Goal: Transaction & Acquisition: Purchase product/service

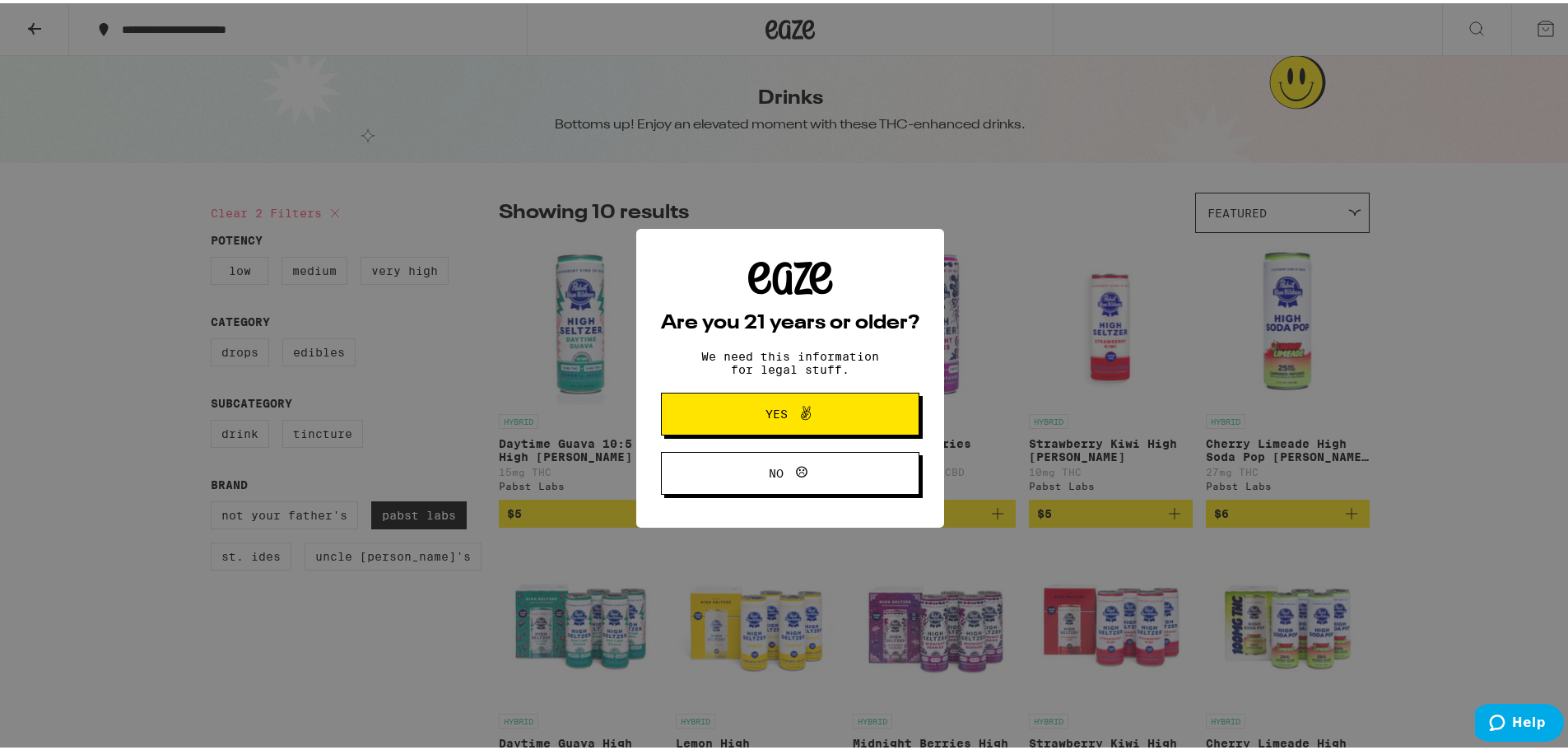
click at [773, 413] on span "Yes" at bounding box center [776, 411] width 22 height 12
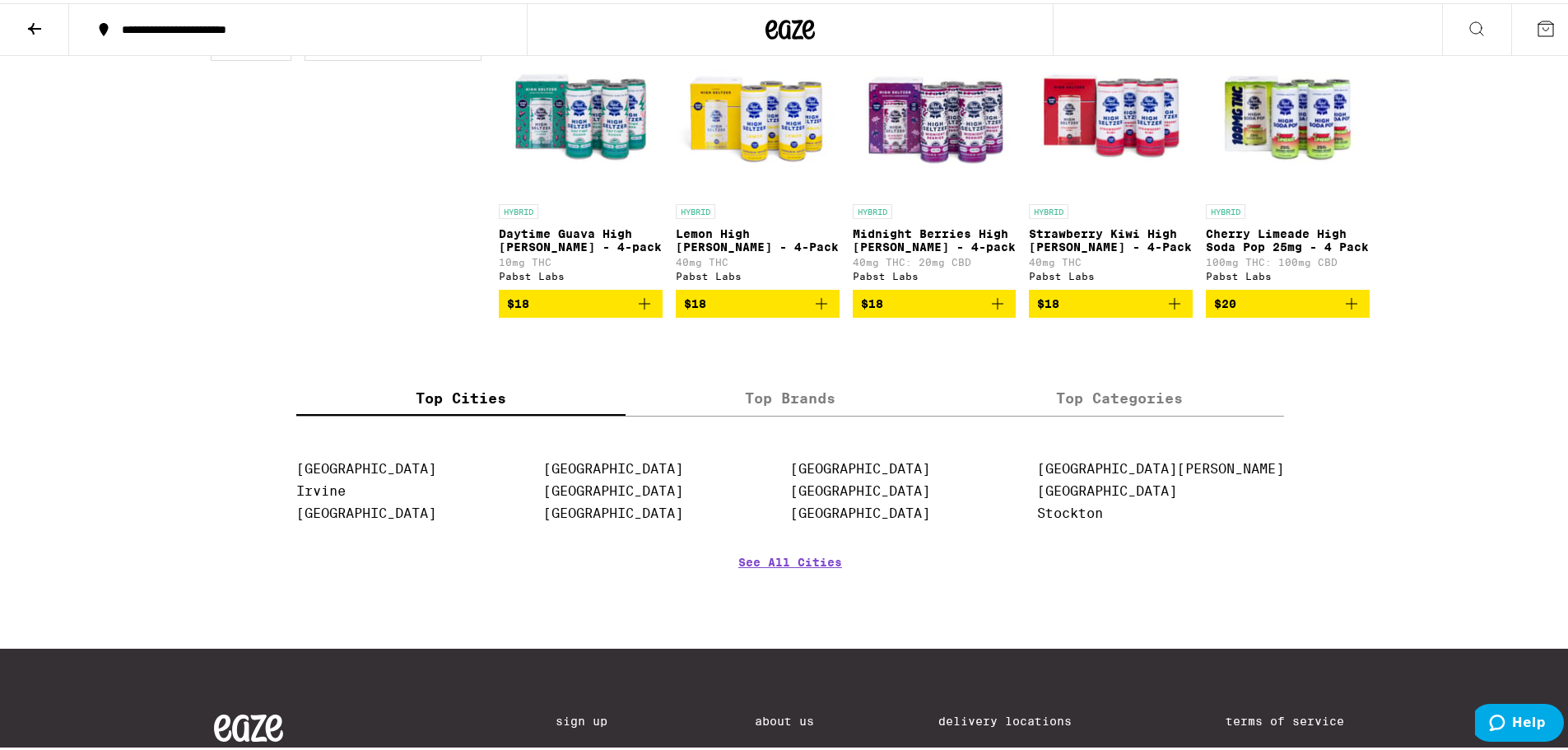
scroll to position [576, 0]
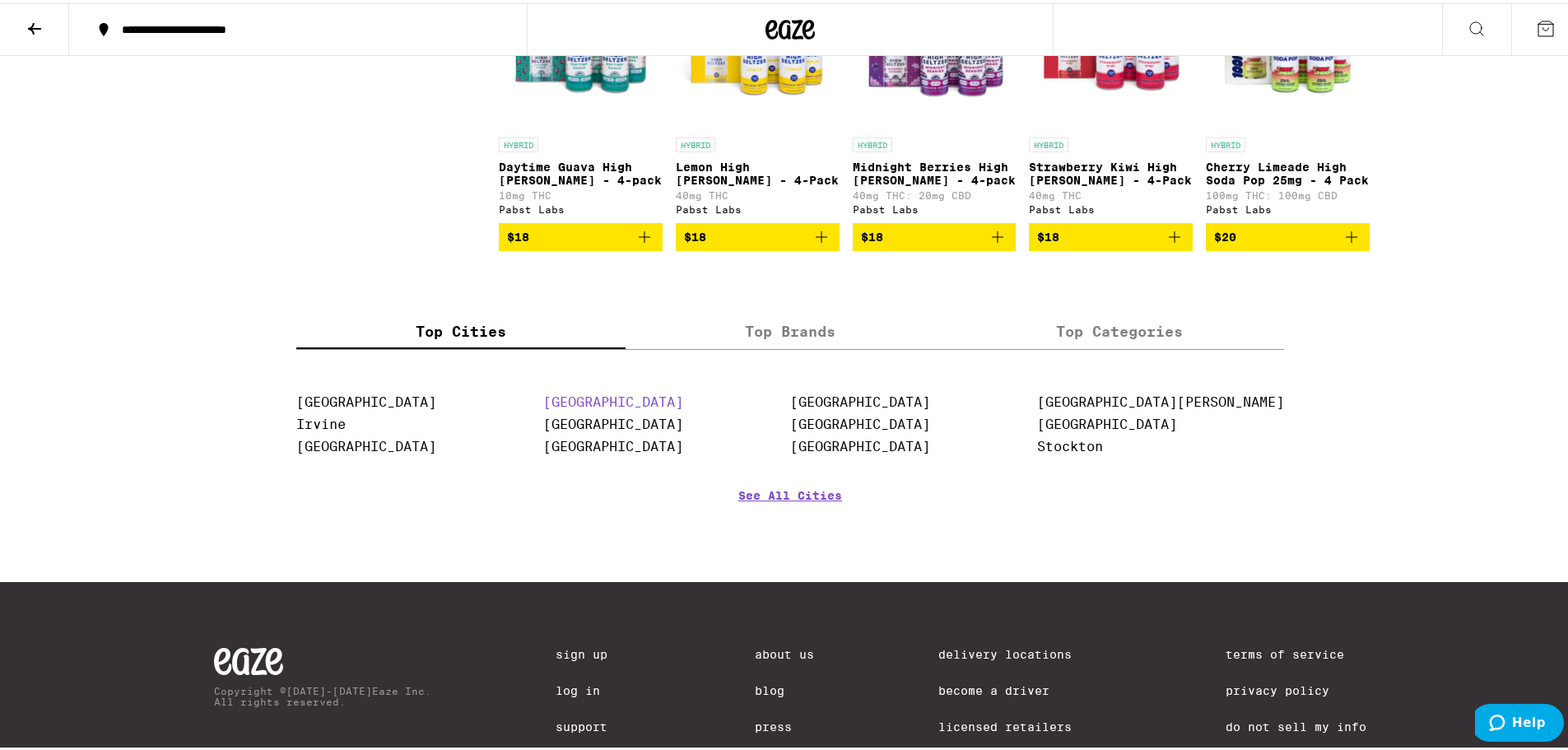
click at [606, 407] on link "[GEOGRAPHIC_DATA]" at bounding box center [613, 399] width 140 height 16
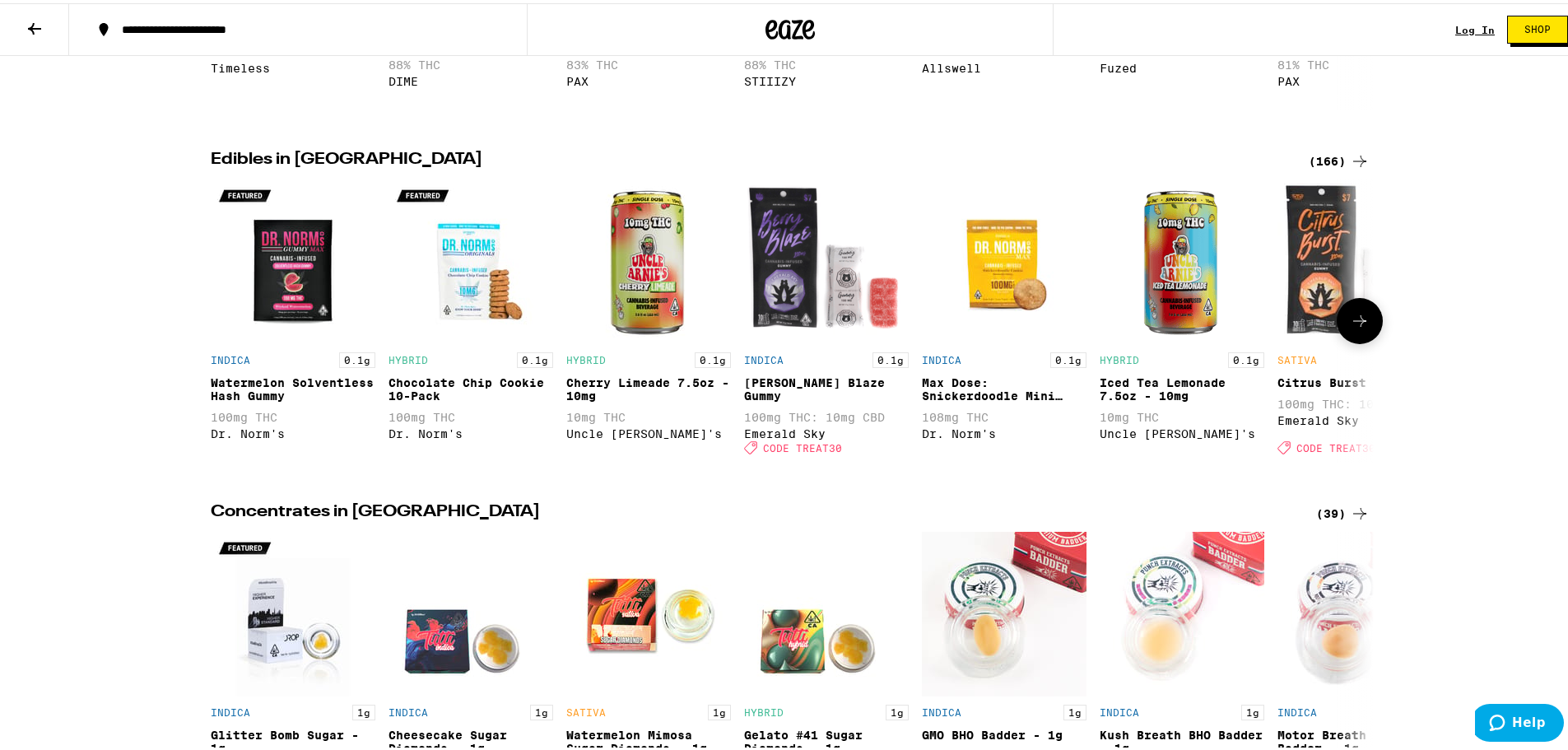
scroll to position [1152, 0]
click at [462, 325] on img "Open page for Chocolate Chip Cookie 10-Pack from Dr. Norm's" at bounding box center [471, 258] width 165 height 165
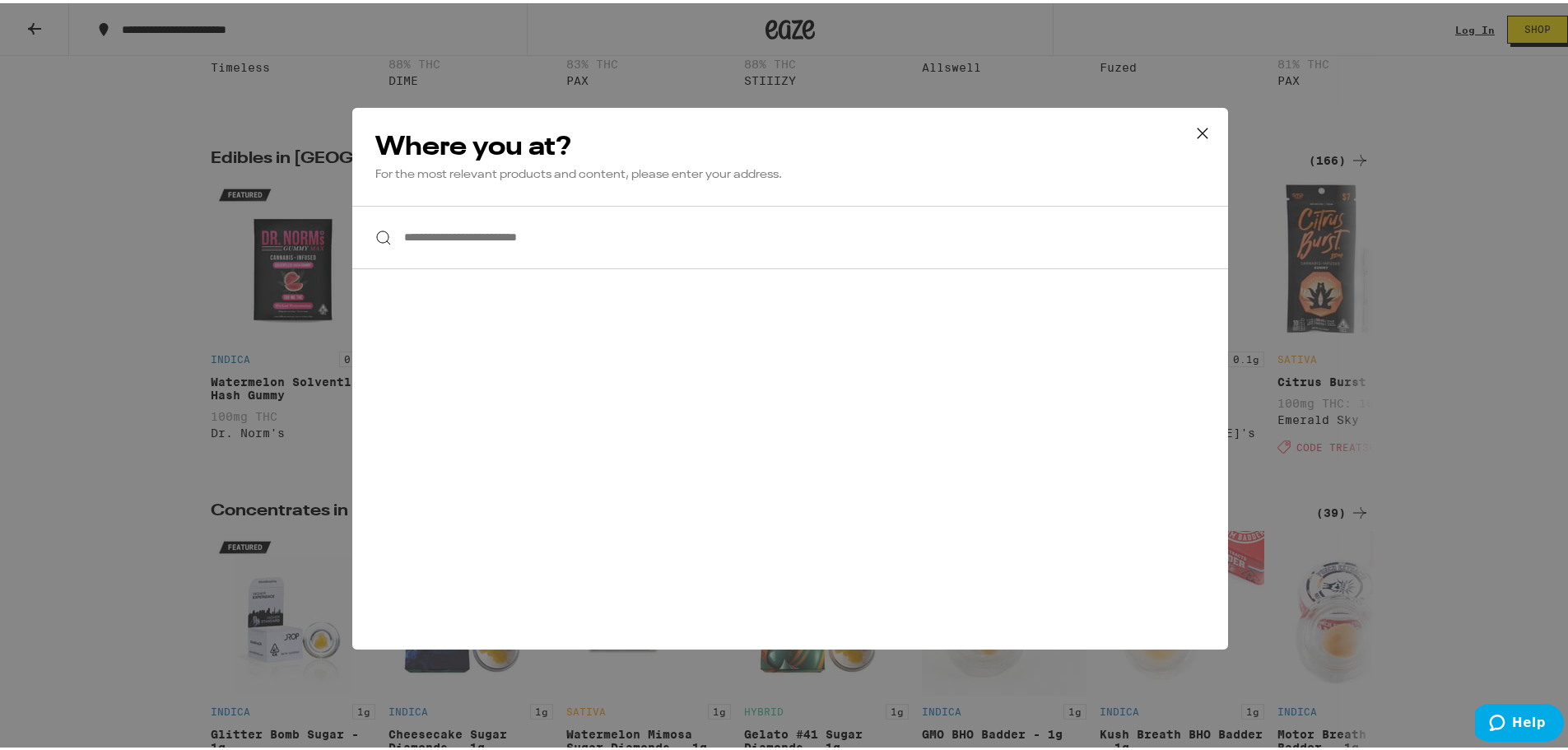
click at [1199, 137] on icon at bounding box center [1202, 130] width 25 height 25
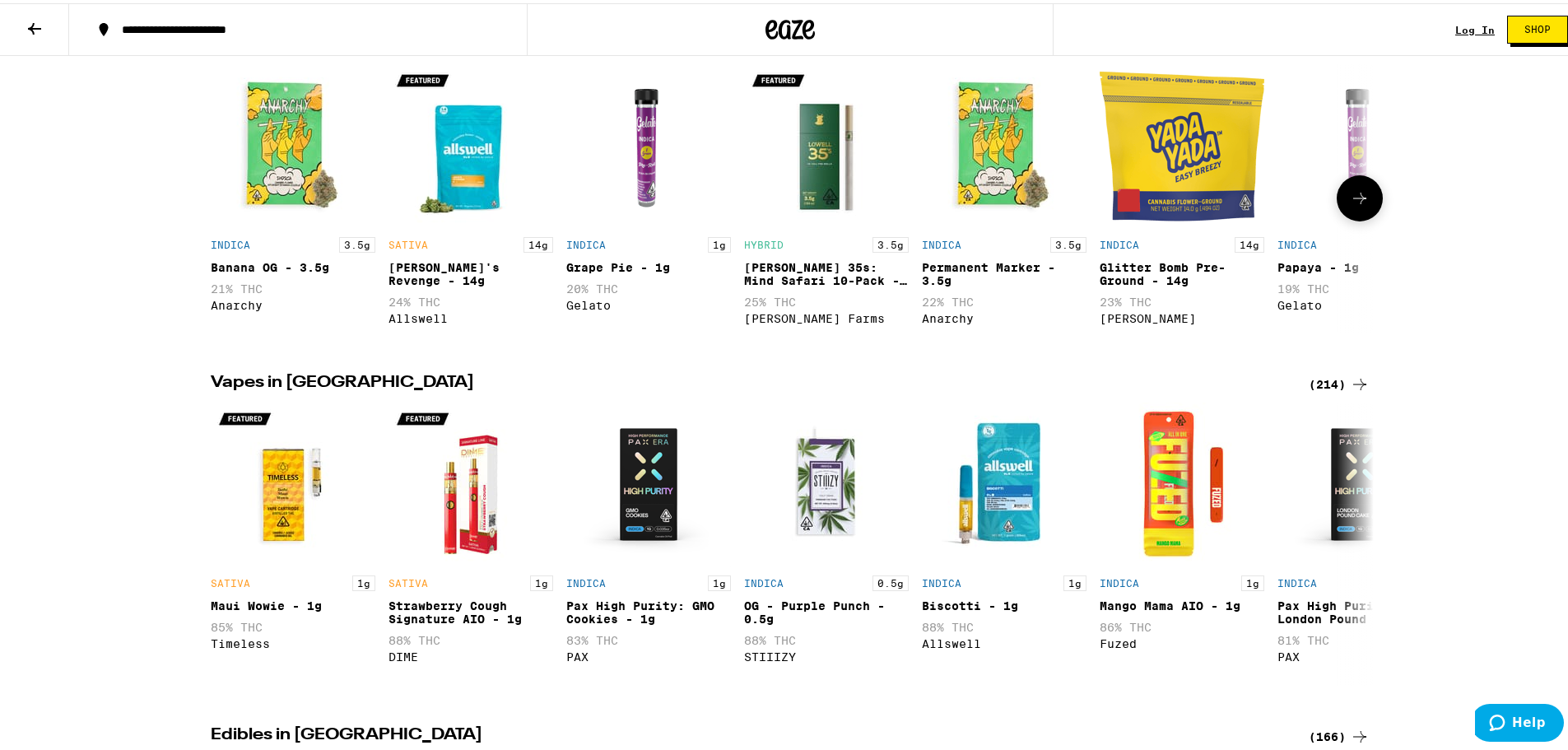
scroll to position [0, 0]
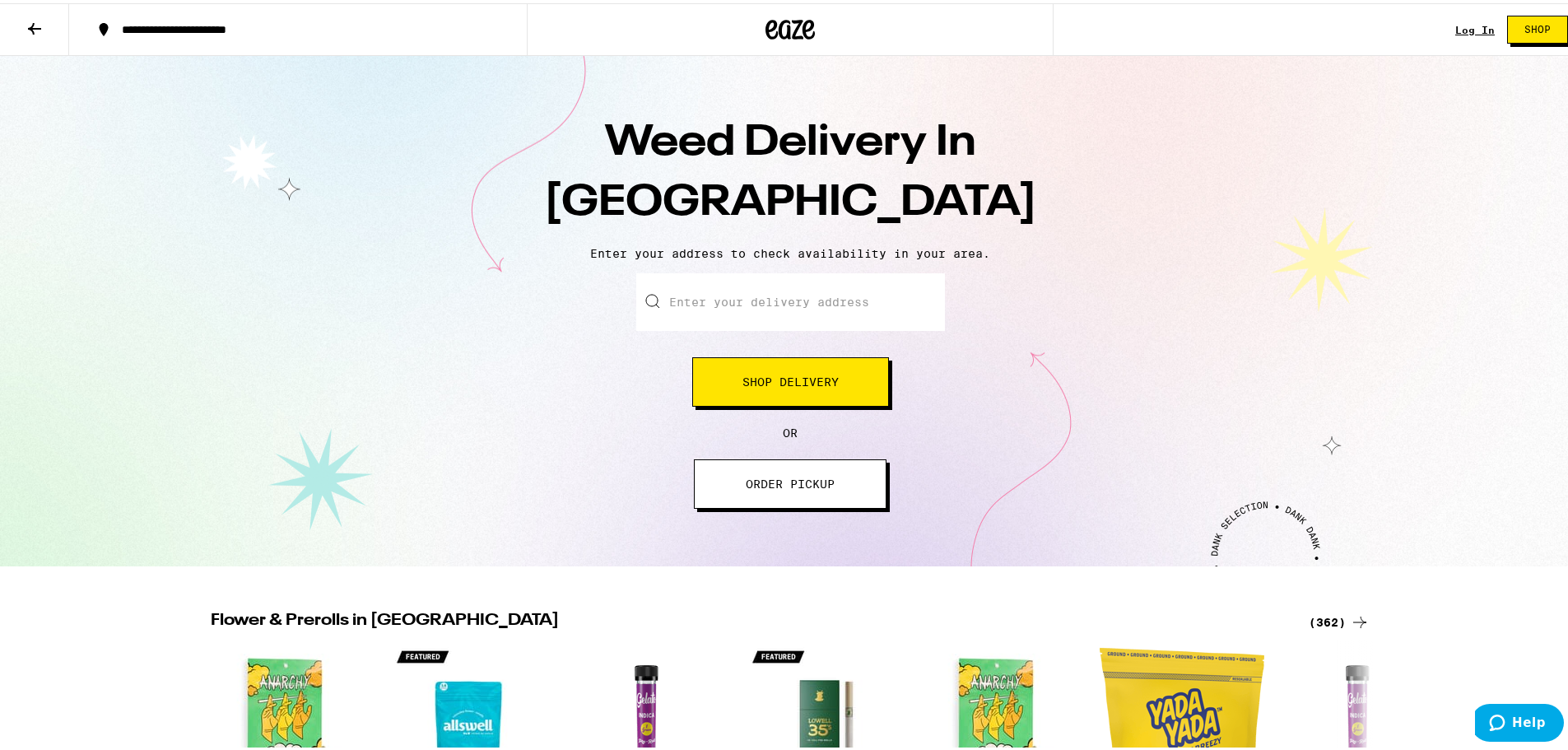
click at [687, 301] on input "Enter your delivery address" at bounding box center [791, 298] width 309 height 58
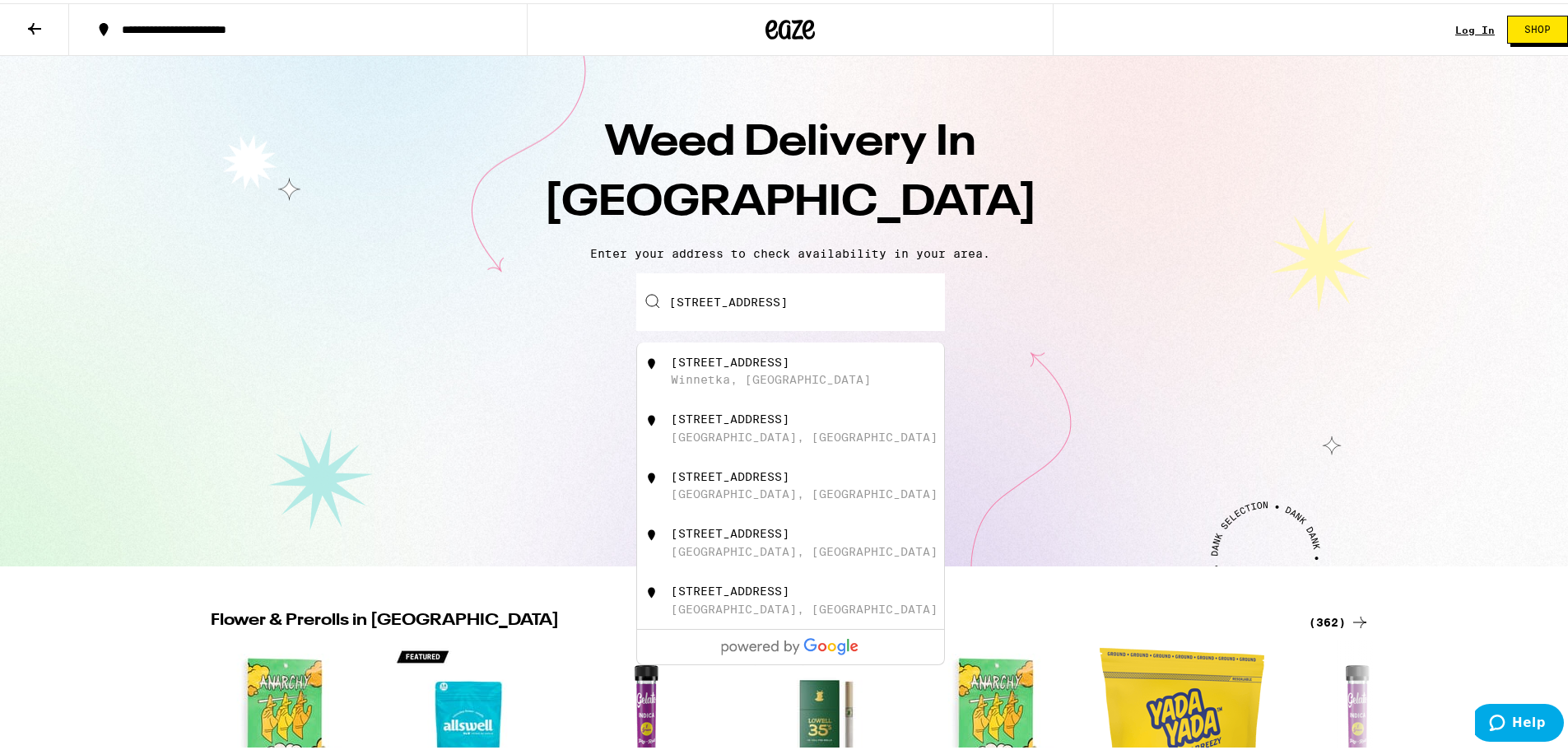
click at [781, 361] on div "[STREET_ADDRESS]" at bounding box center [731, 359] width 119 height 13
type input "[STREET_ADDRESS]"
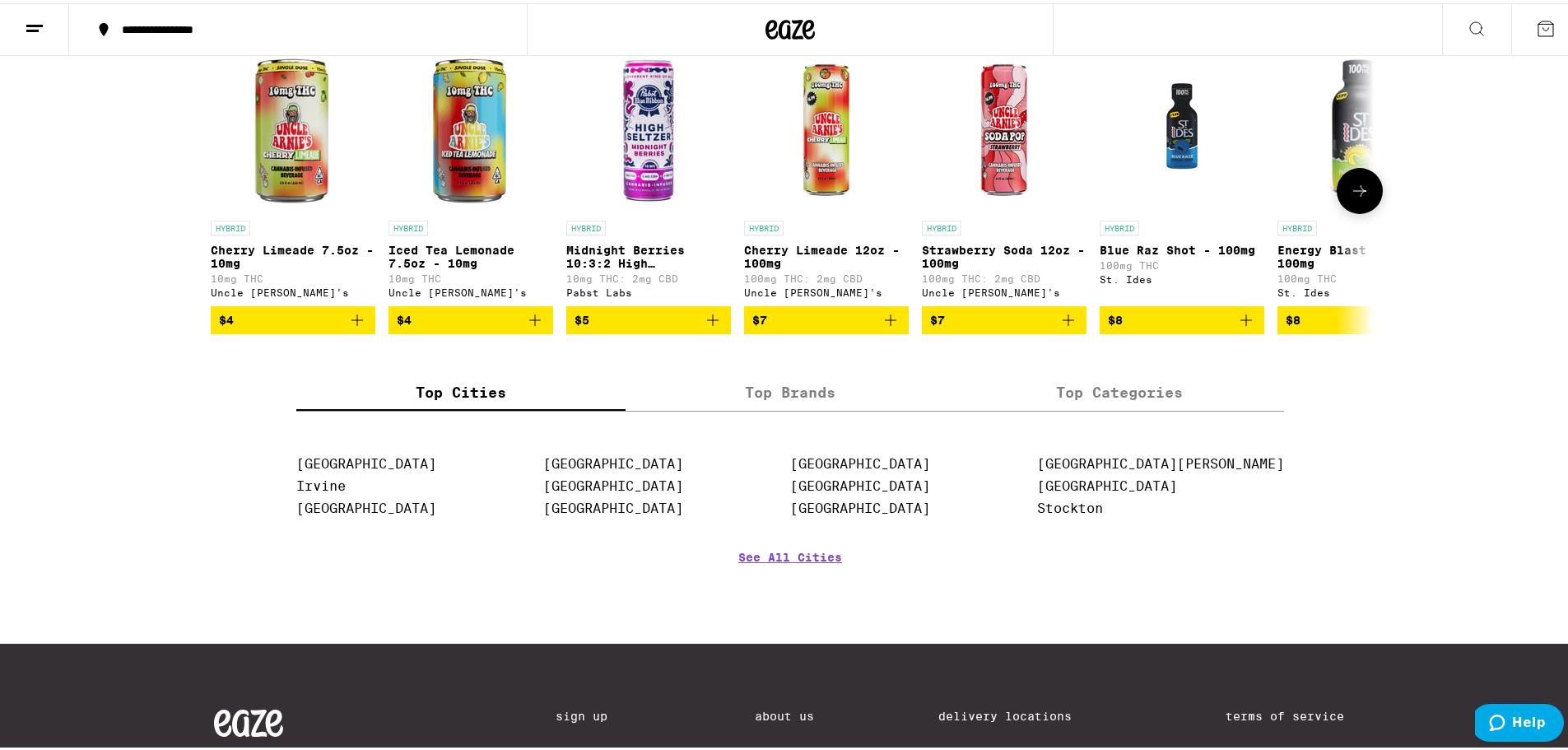
scroll to position [988, 0]
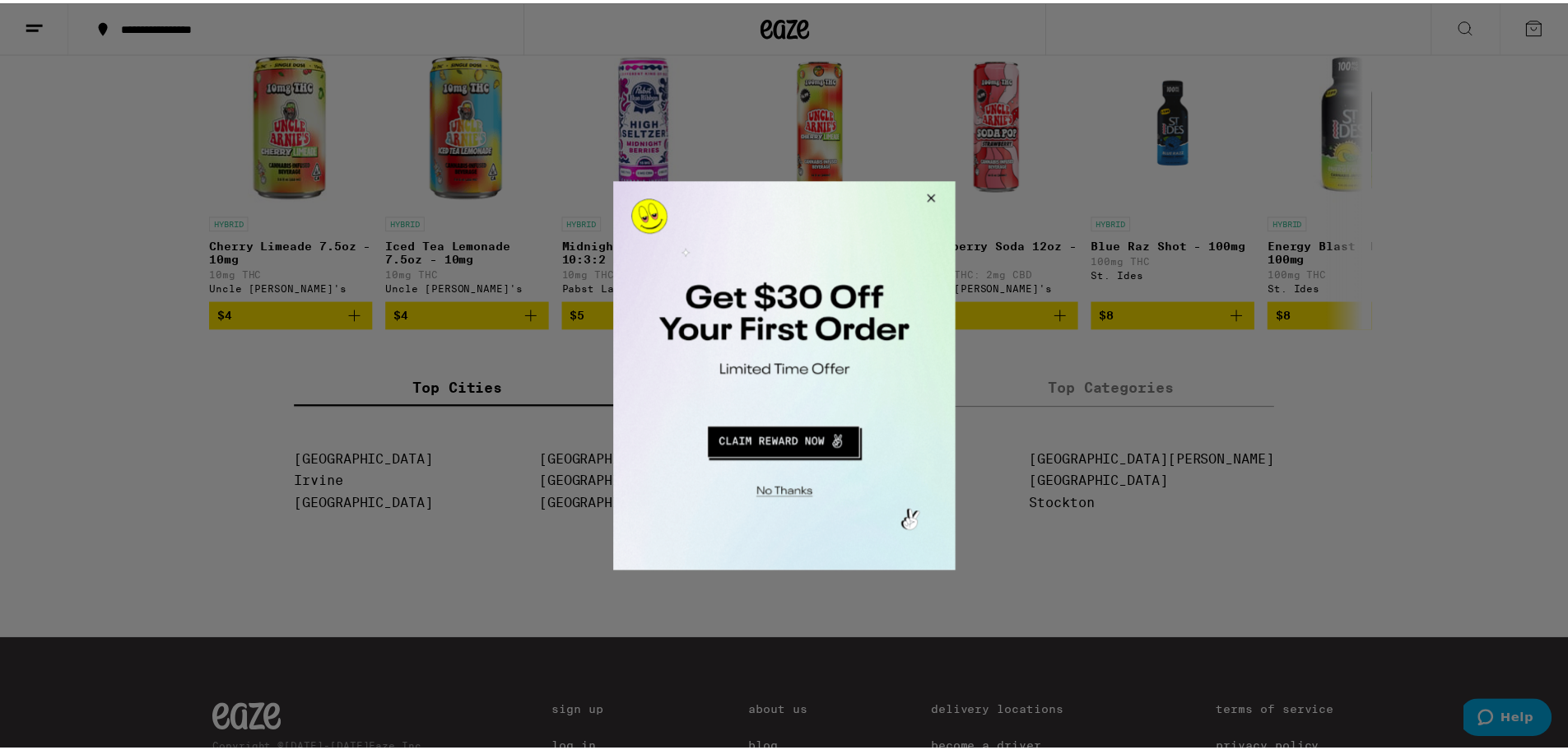
click at [932, 198] on button "Close Modal" at bounding box center [930, 199] width 45 height 39
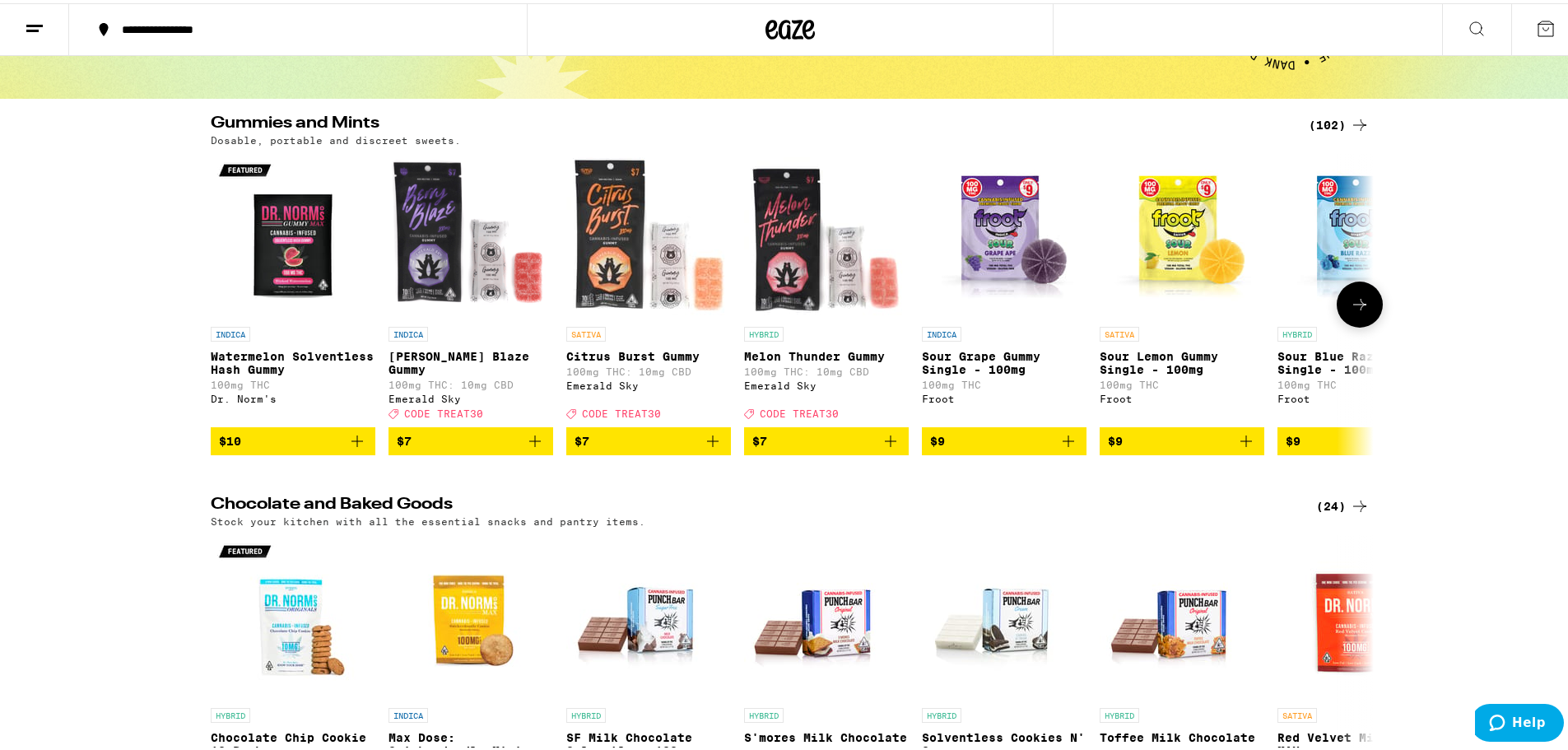
scroll to position [82, 0]
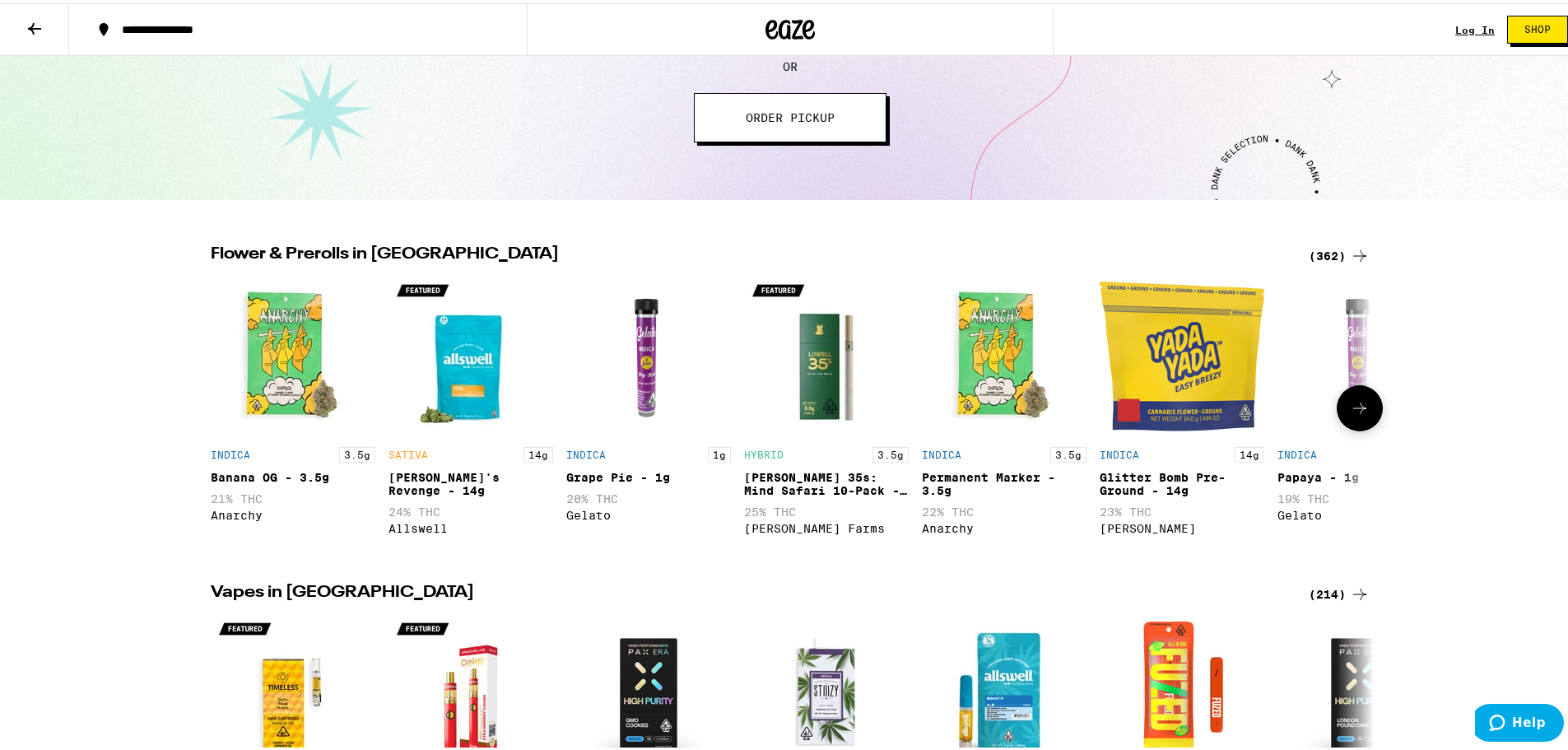
scroll to position [412, 0]
